Goal: Find contact information: Find contact information

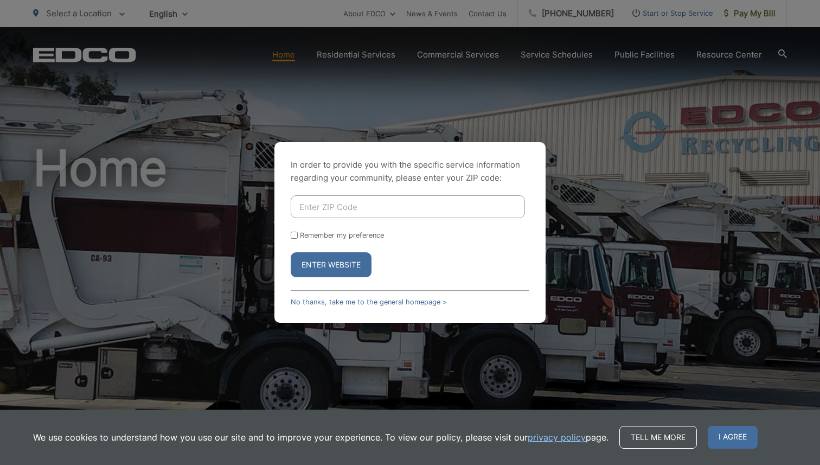
click at [362, 204] on input "Enter ZIP Code" at bounding box center [408, 206] width 234 height 23
type input "91771"
click at [291, 252] on button "Enter Website" at bounding box center [331, 264] width 81 height 25
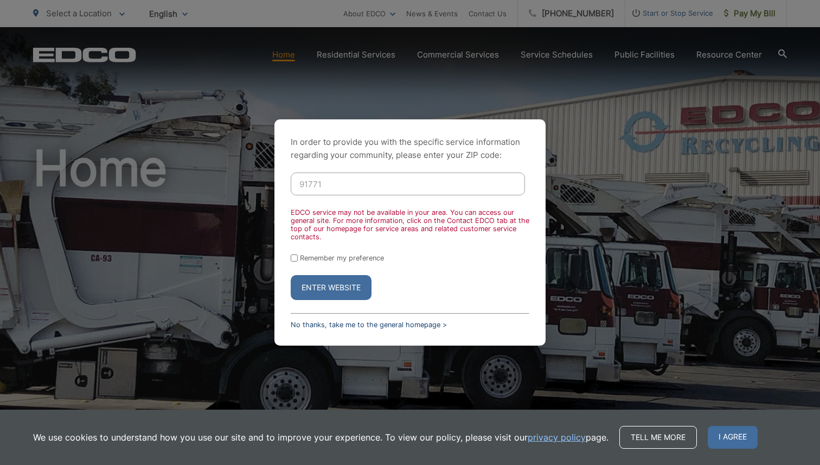
click at [393, 327] on link "No thanks, take me to the general homepage >" at bounding box center [369, 324] width 156 height 8
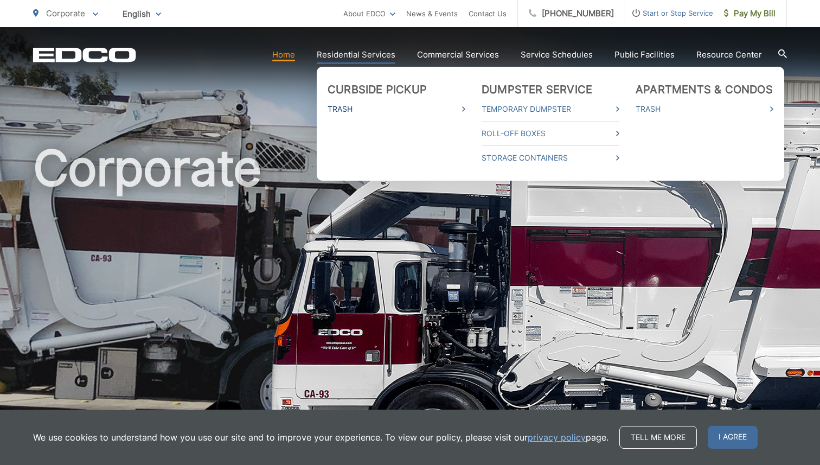
click at [353, 109] on link "Trash" at bounding box center [396, 108] width 138 height 13
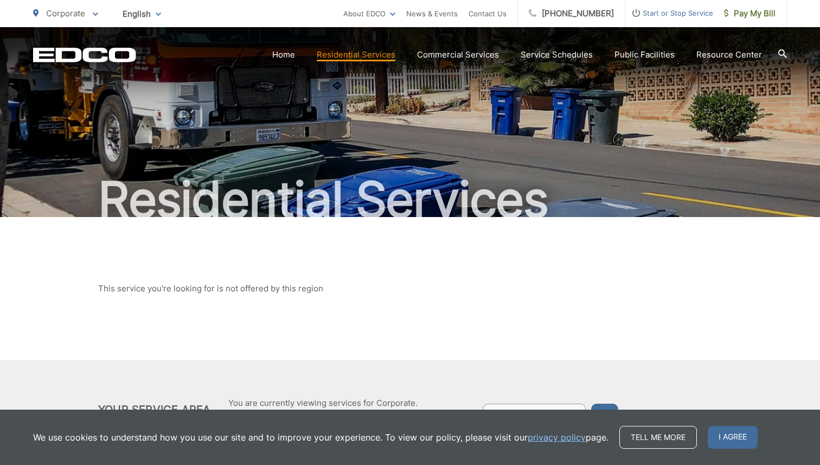
click at [499, 176] on h2 "Residential Services" at bounding box center [410, 199] width 754 height 54
click at [145, 16] on span "English" at bounding box center [141, 13] width 55 height 19
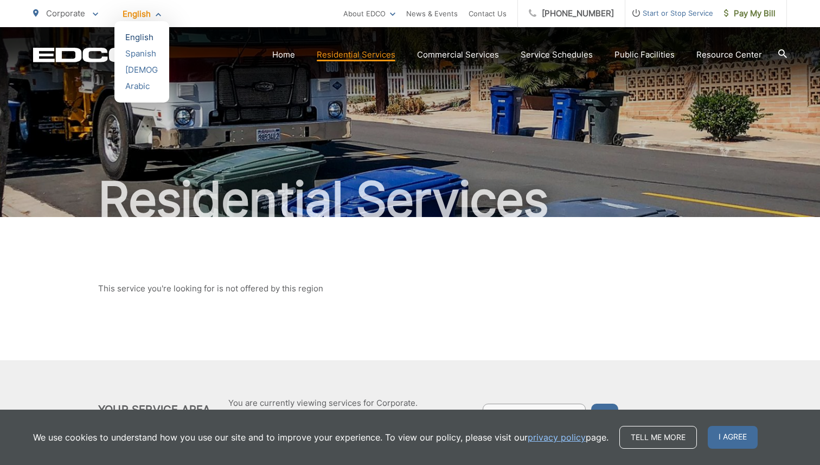
click at [143, 34] on div "English" at bounding box center [141, 37] width 33 height 11
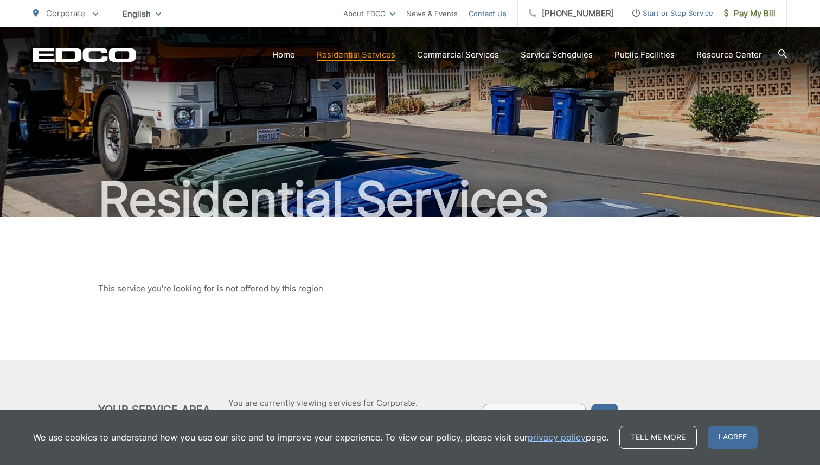
click at [506, 11] on link "Contact Us" at bounding box center [487, 13] width 38 height 13
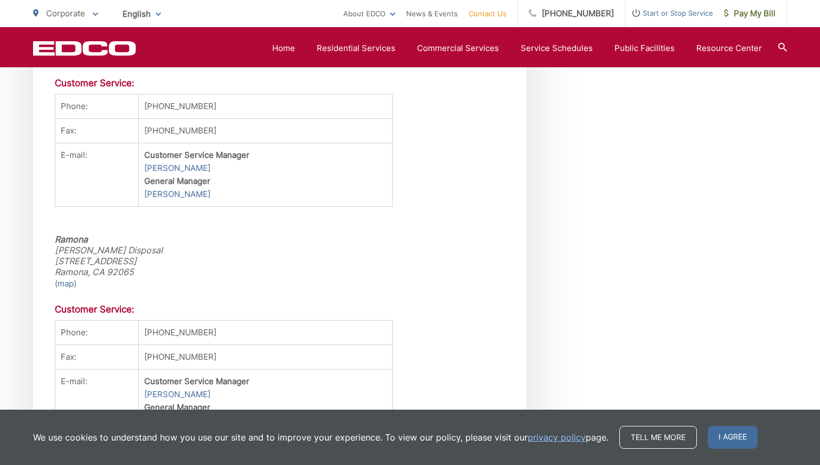
scroll to position [1553, 0]
